Goal: Task Accomplishment & Management: Manage account settings

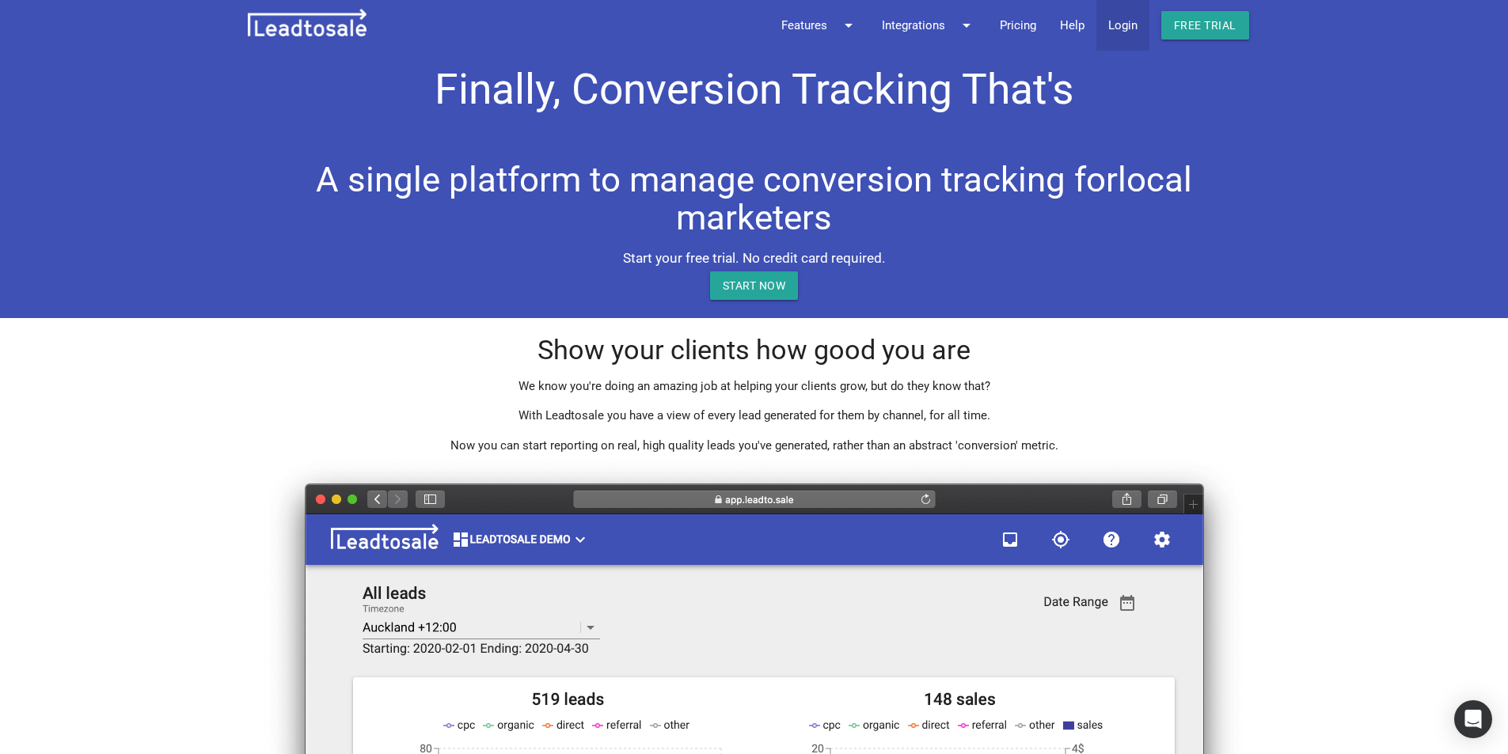
click at [1127, 27] on link "Login" at bounding box center [1123, 25] width 53 height 51
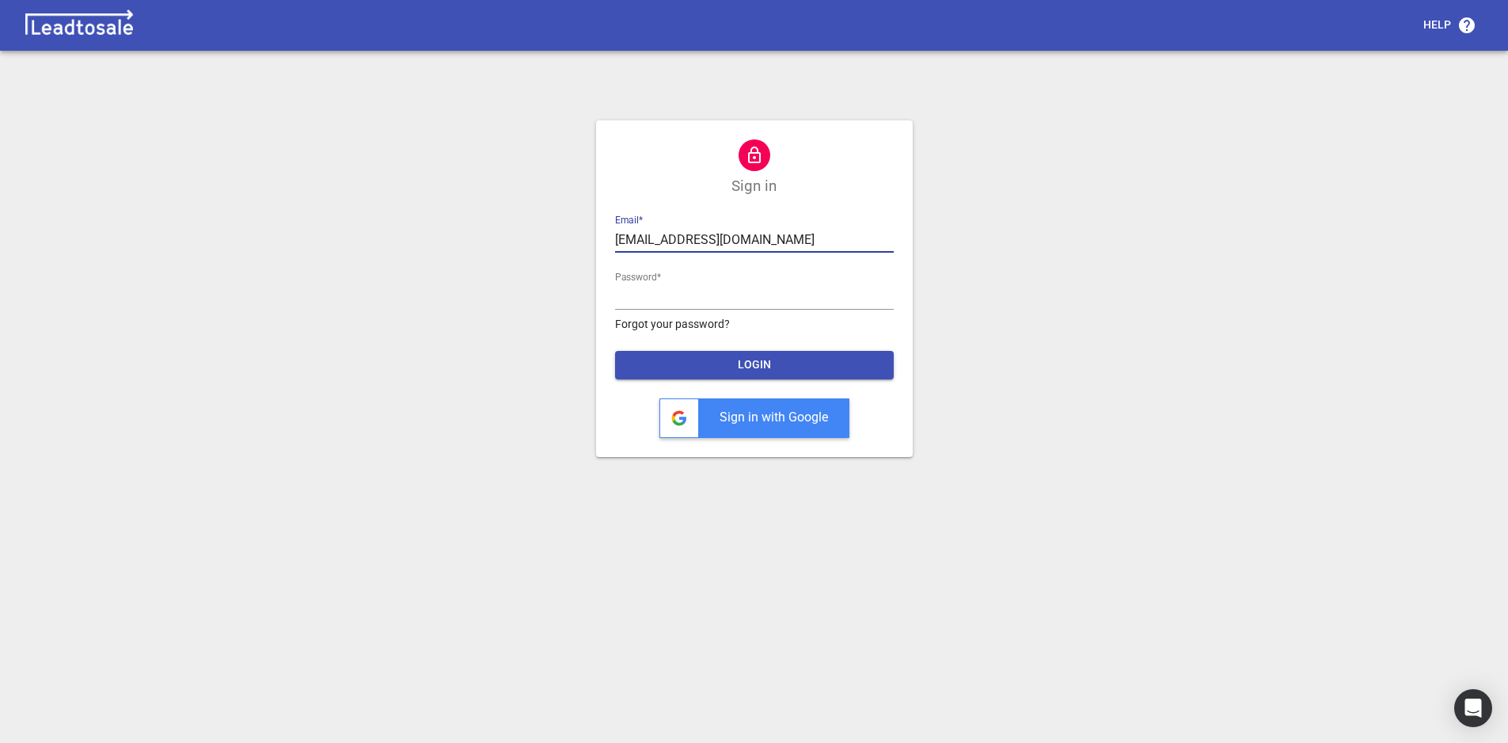
click at [762, 235] on input "[EMAIL_ADDRESS][DOMAIN_NAME]" at bounding box center [754, 239] width 279 height 25
click at [770, 238] on input "[EMAIL_ADDRESS][DOMAIN_NAME]" at bounding box center [754, 239] width 279 height 25
click at [1107, 283] on div "Help Sign in Email  * [EMAIL_ADDRESS][DOMAIN_NAME] Password  * Forgot your pass…" at bounding box center [754, 377] width 1496 height 743
click at [785, 365] on span "LOGIN" at bounding box center [754, 365] width 253 height 16
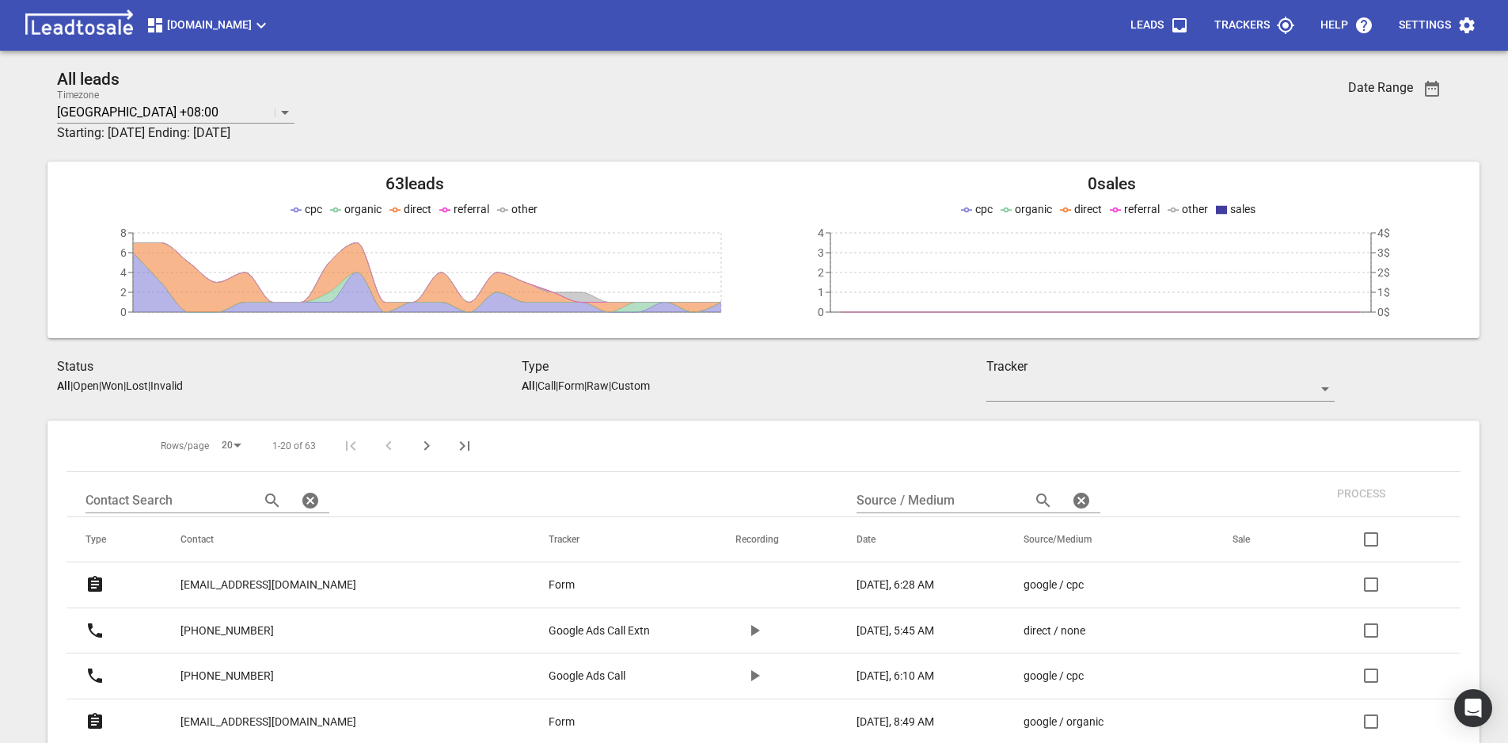
click at [271, 32] on span "[DOMAIN_NAME]" at bounding box center [208, 25] width 125 height 19
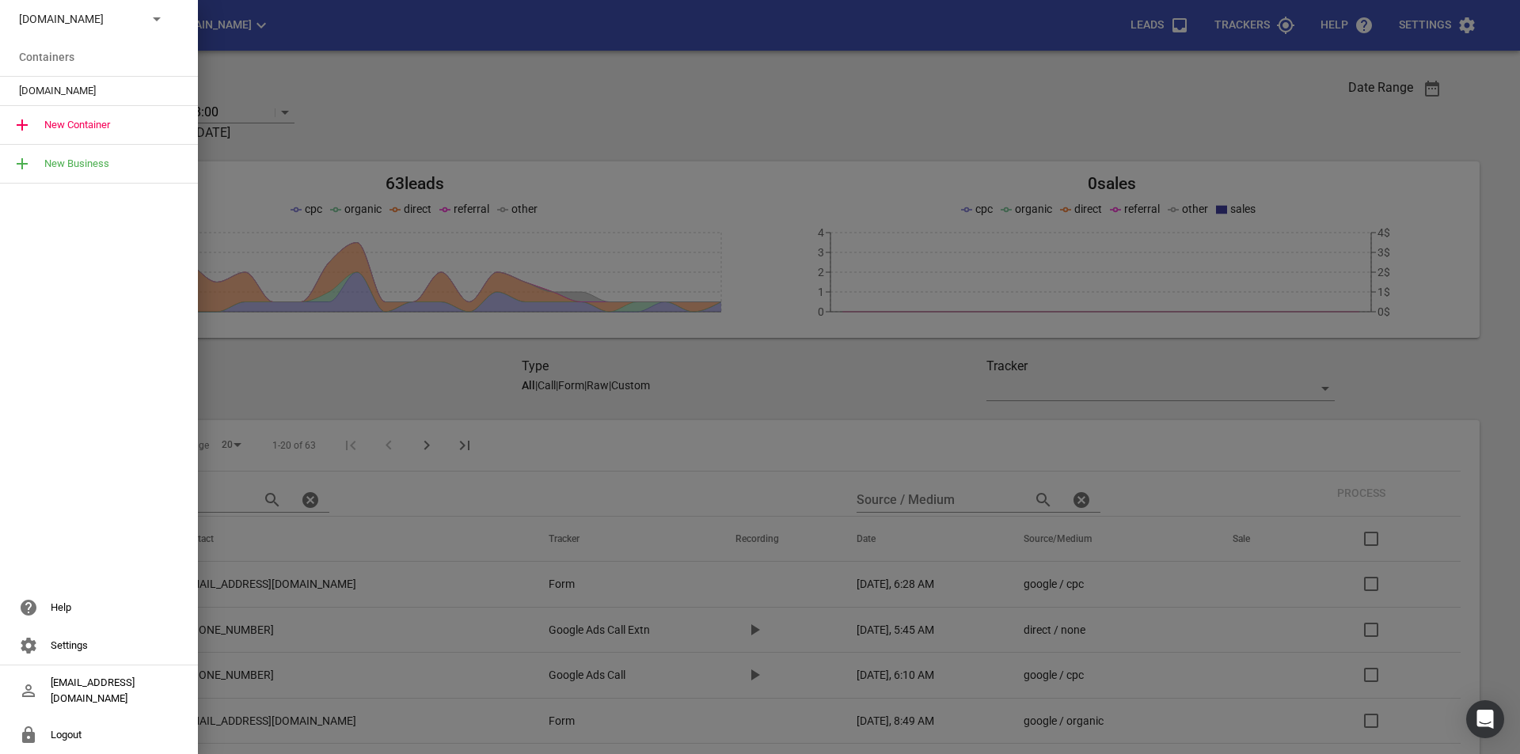
click at [126, 29] on div "[DOMAIN_NAME]" at bounding box center [99, 19] width 198 height 38
click at [152, 26] on icon at bounding box center [156, 19] width 19 height 19
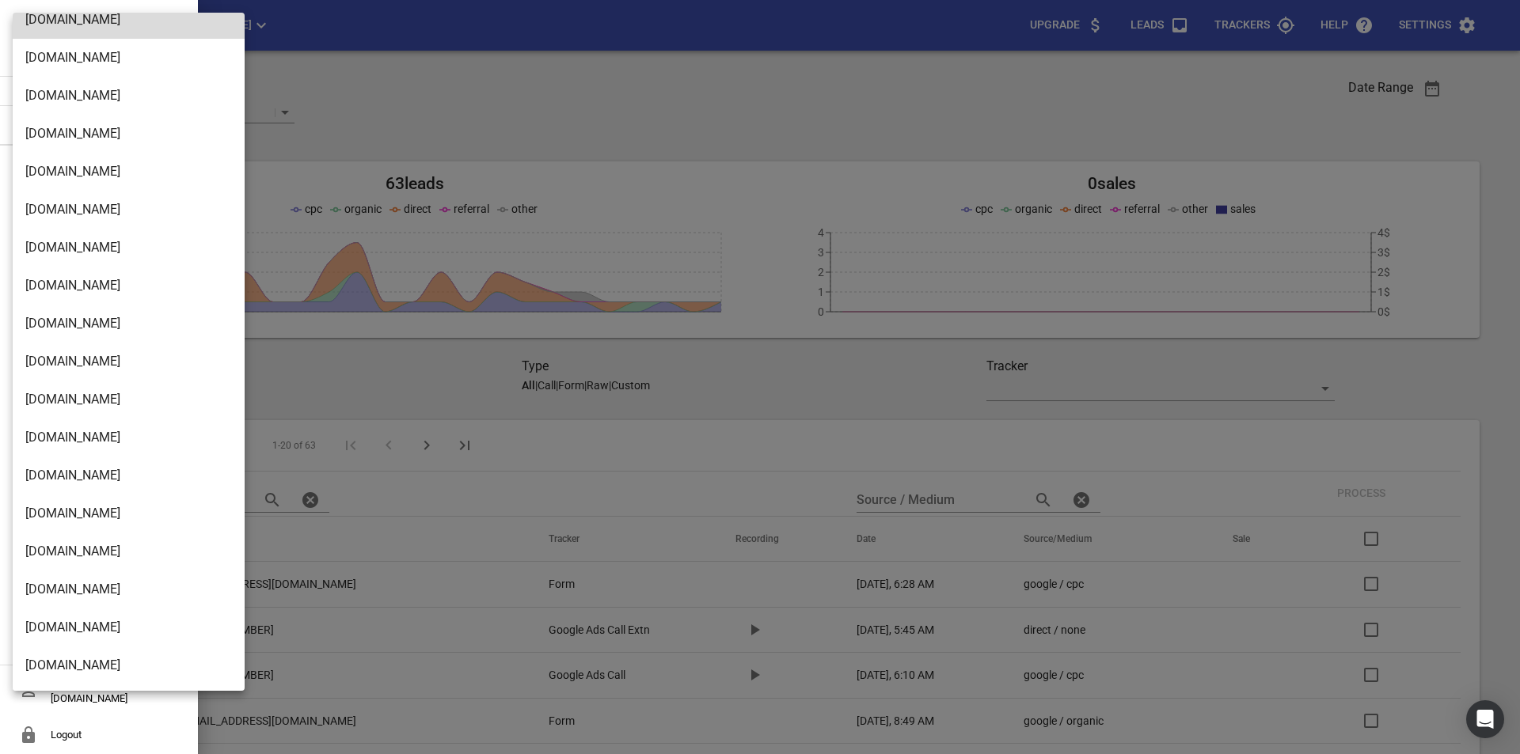
click at [100, 479] on li "[DOMAIN_NAME]" at bounding box center [135, 476] width 244 height 38
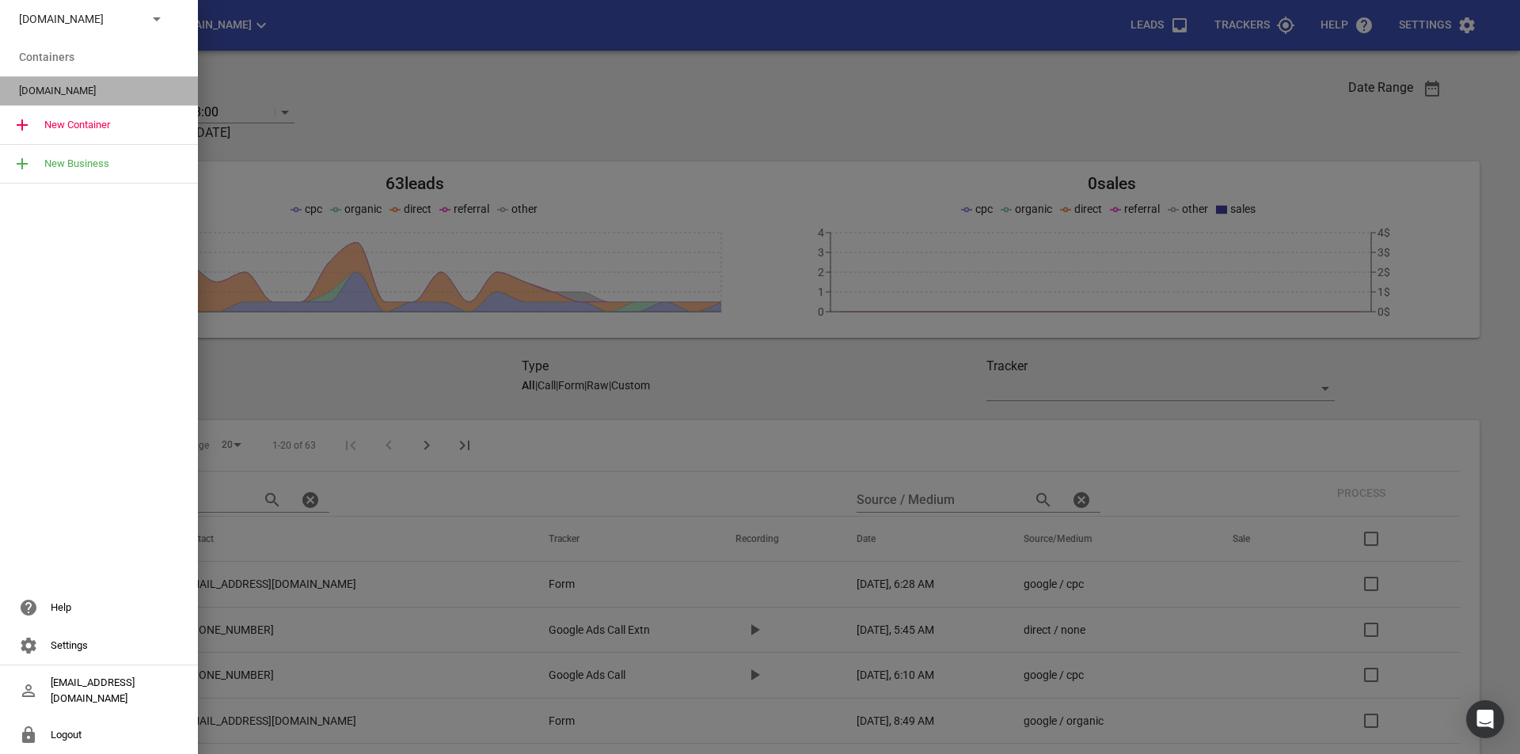
click at [86, 93] on span "[DOMAIN_NAME]" at bounding box center [92, 91] width 147 height 16
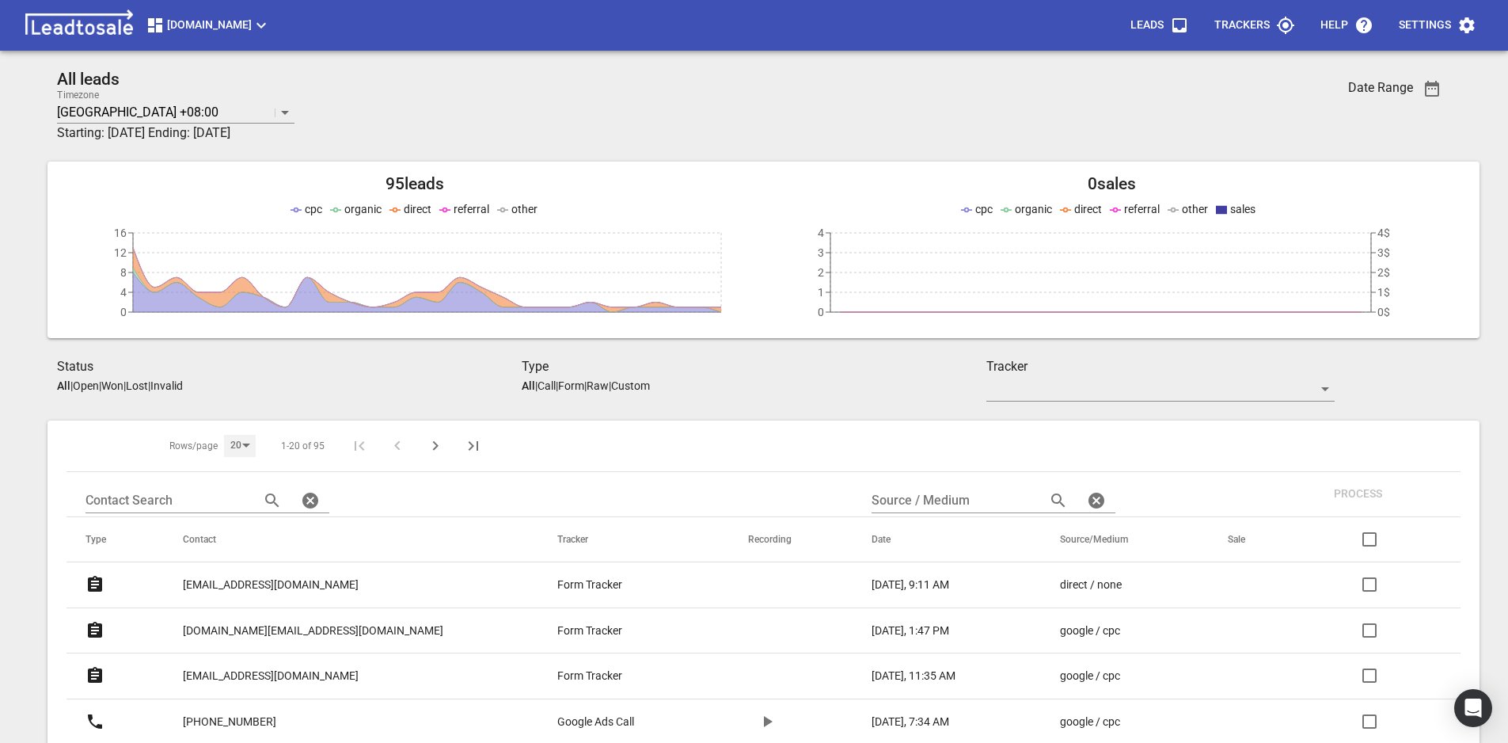
click at [236, 447] on div "20" at bounding box center [240, 445] width 32 height 21
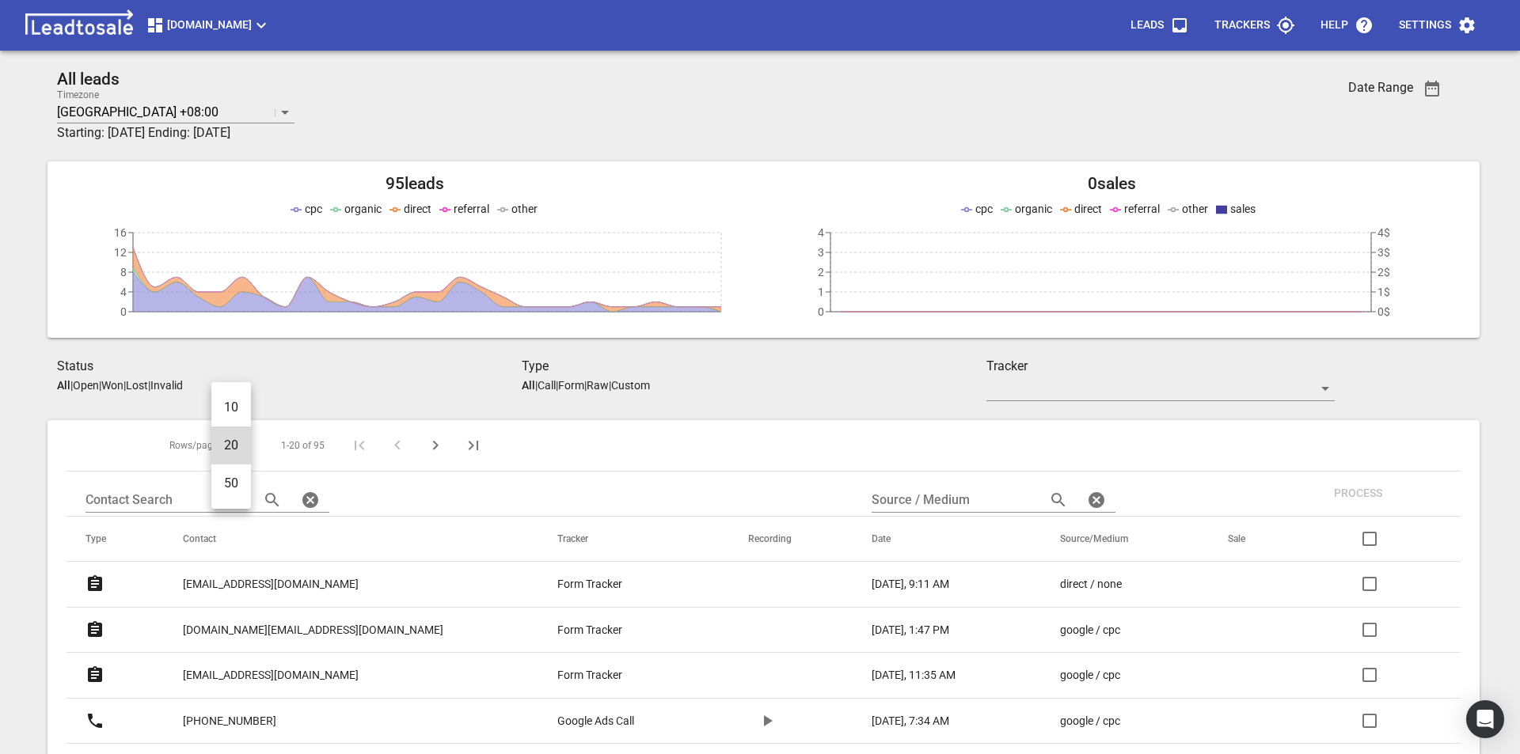
click at [238, 487] on li "50" at bounding box center [231, 484] width 40 height 38
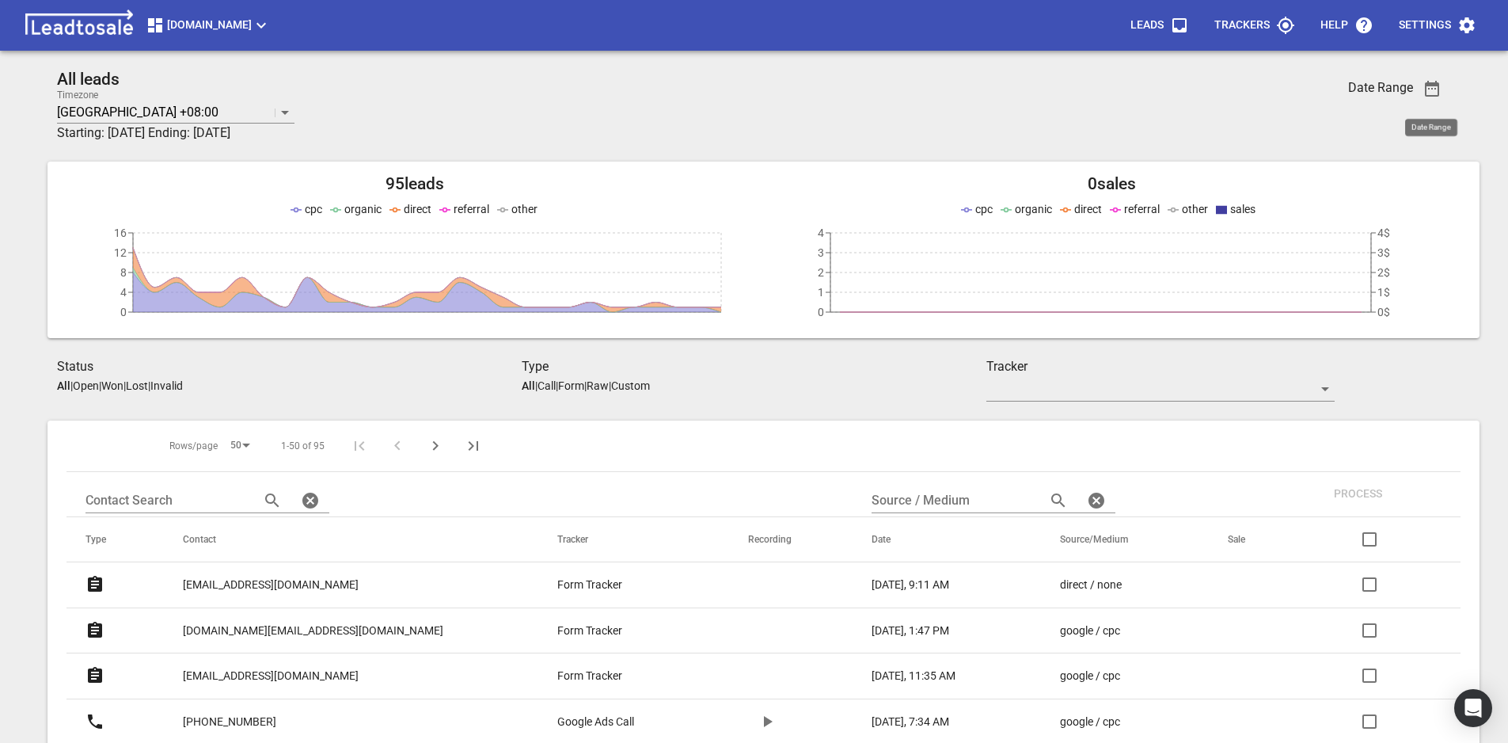
click at [1442, 90] on span "button" at bounding box center [1432, 88] width 38 height 19
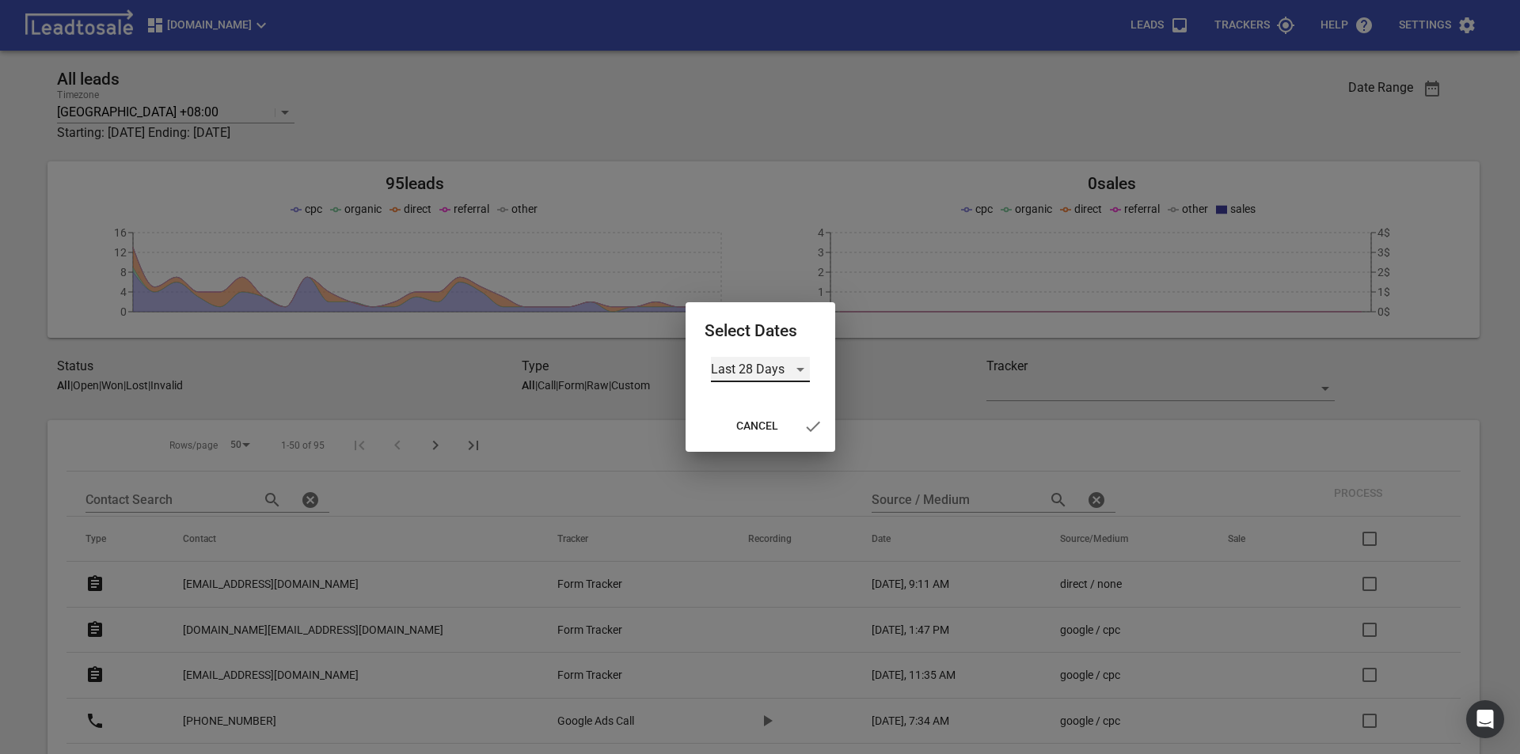
click at [793, 370] on div "Last 28 Days" at bounding box center [760, 369] width 99 height 25
click at [760, 492] on li "Custom" at bounding box center [760, 484] width 99 height 38
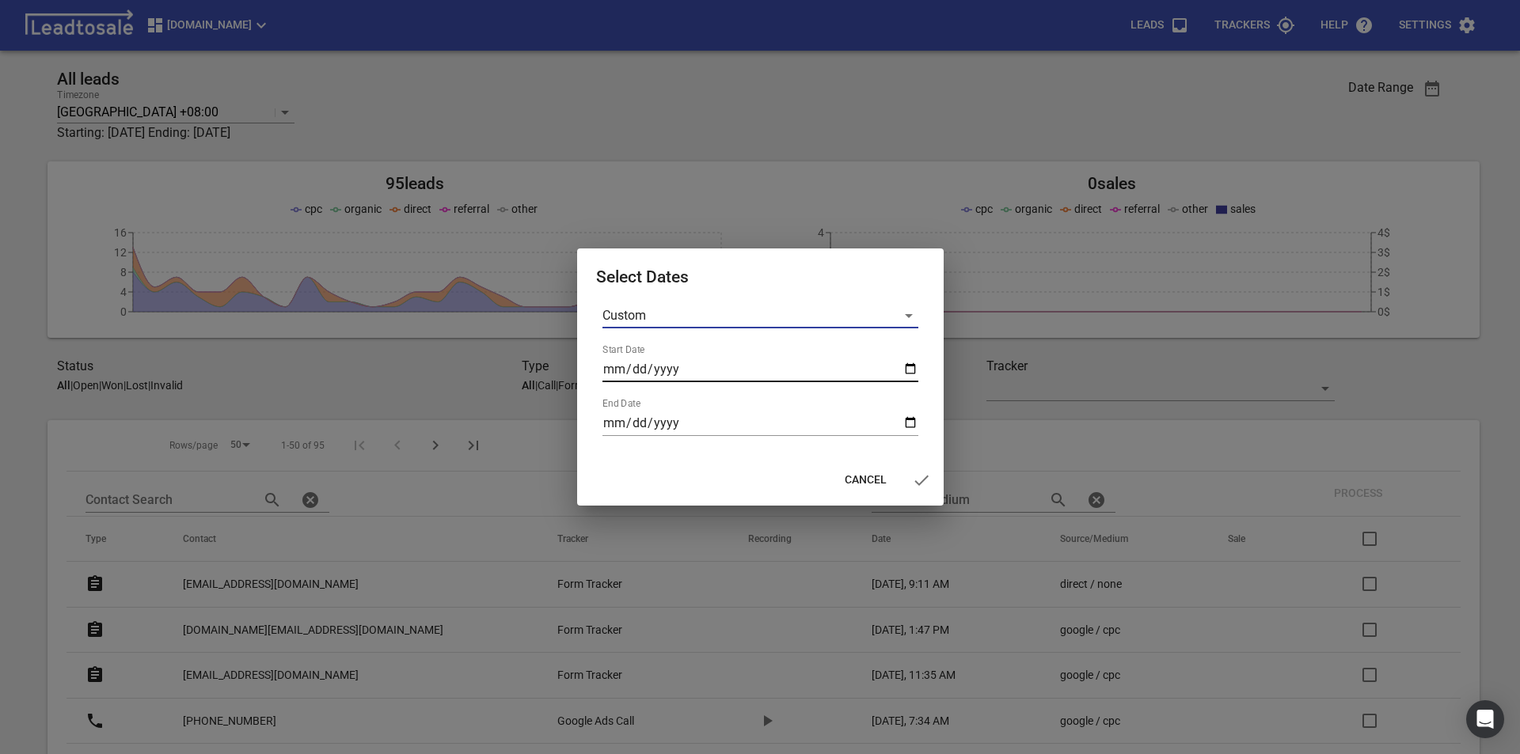
click at [907, 370] on input "Start Date" at bounding box center [760, 369] width 316 height 25
type input "[DATE]"
click at [908, 423] on input "End Date" at bounding box center [760, 423] width 316 height 25
type input "[DATE]"
click at [918, 489] on icon "button" at bounding box center [921, 480] width 19 height 19
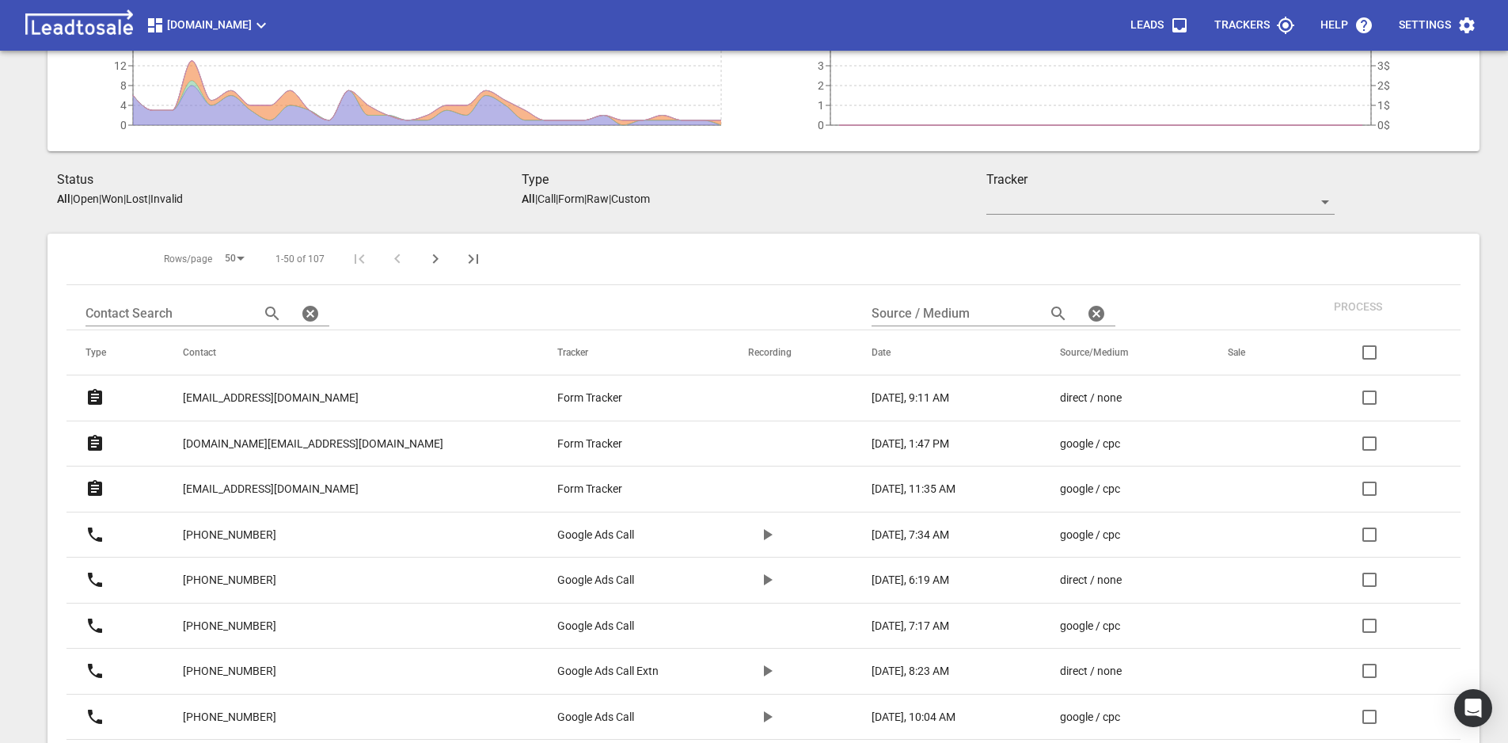
scroll to position [55, 0]
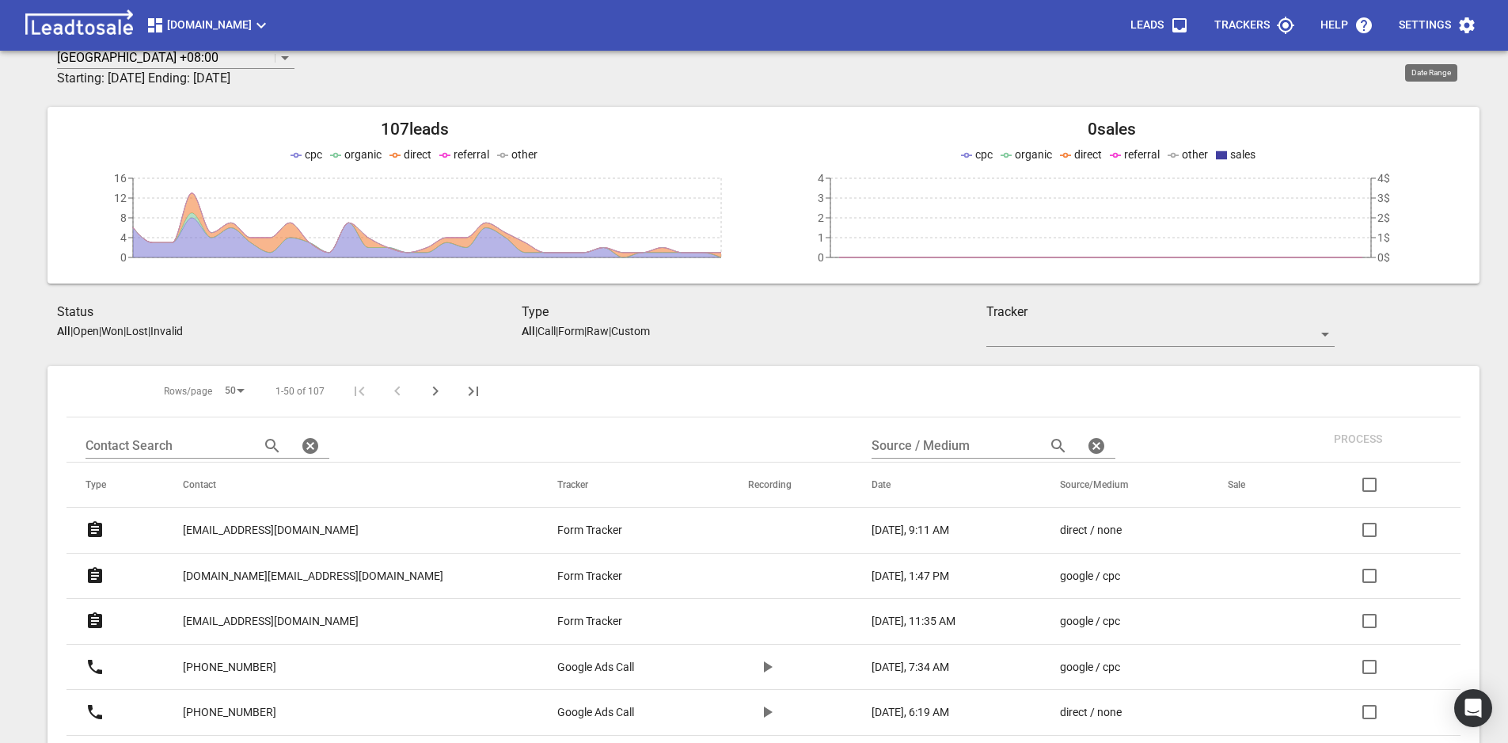
click at [431, 392] on icon "Next Page" at bounding box center [435, 391] width 19 height 19
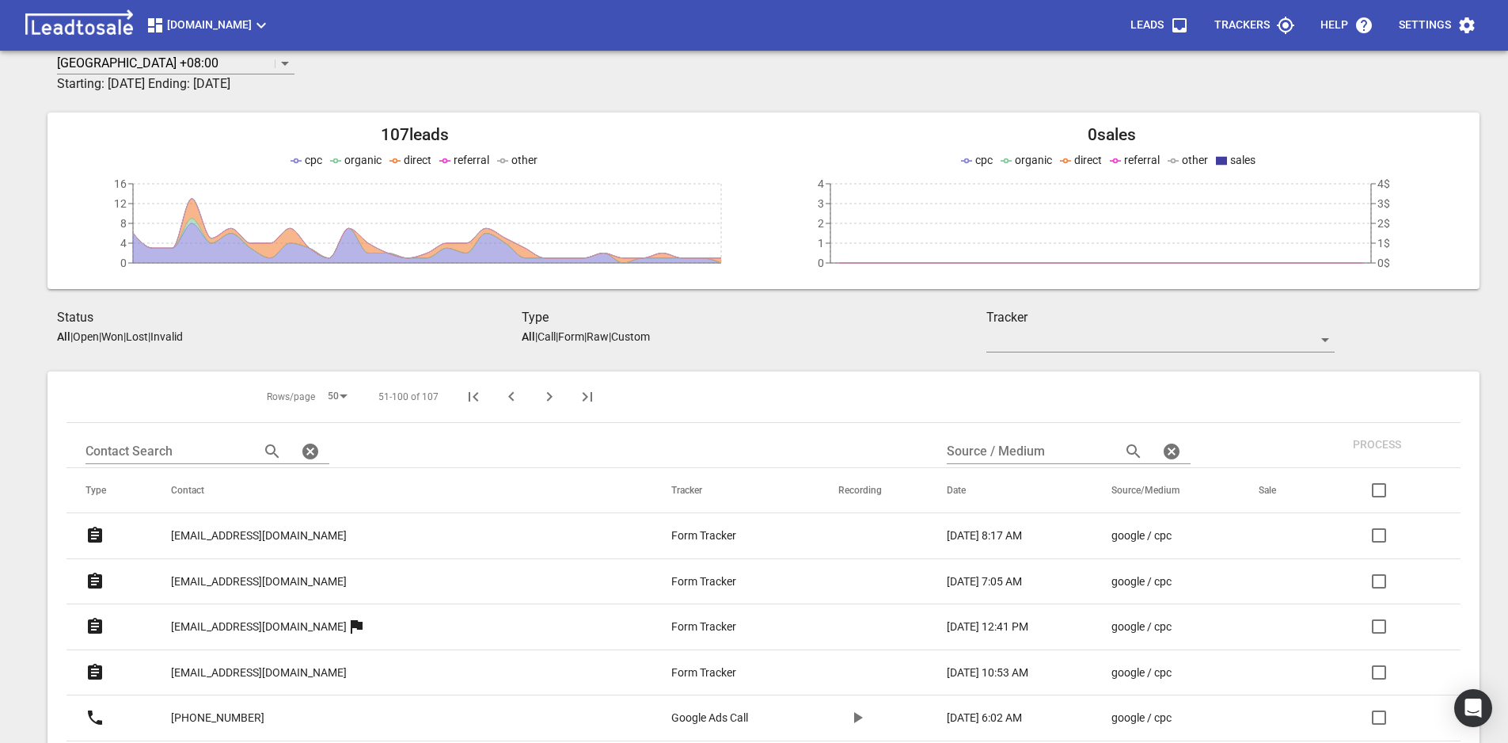
scroll to position [0, 0]
